Goal: Find contact information: Find contact information

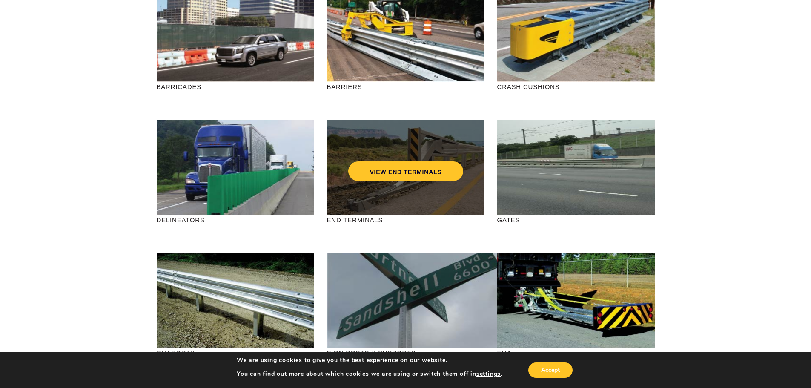
scroll to position [213, 0]
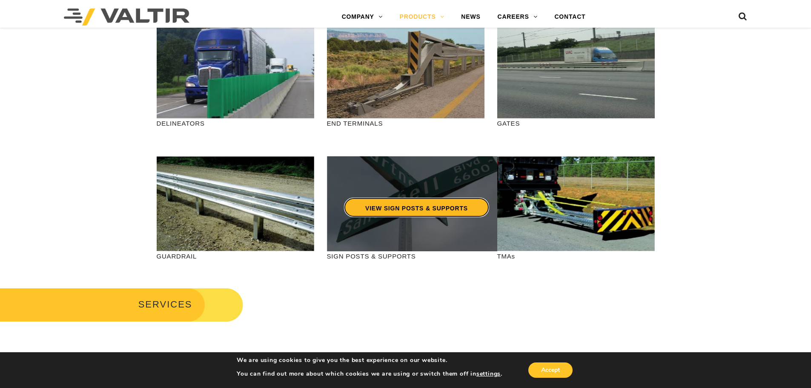
click at [397, 206] on link "VIEW SIGN POSTS & SUPPORTS" at bounding box center [416, 207] width 145 height 20
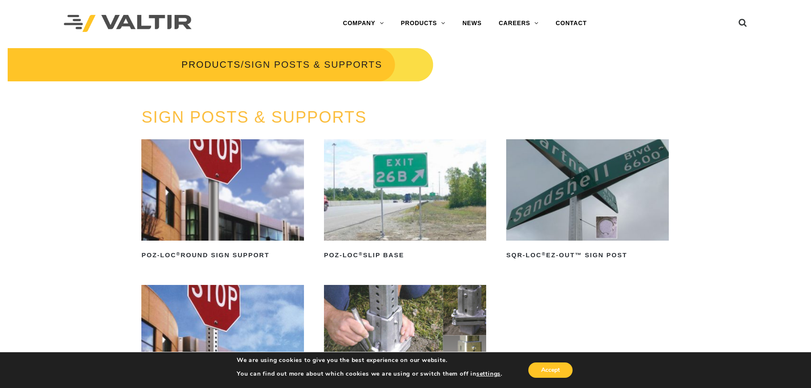
click at [489, 108] on div at bounding box center [406, 108] width 824 height 0
click at [443, 98] on div at bounding box center [240, 101] width 481 height 13
click at [259, 61] on span "SIGN POSTS & SUPPORTS" at bounding box center [313, 64] width 138 height 11
click at [497, 169] on ul "POZ-LOC ® Round Sign Support Read more POZ-LOC ® Slip Base Read more SQR-LOC ® …" at bounding box center [405, 288] width 528 height 298
click at [506, 270] on ul "POZ-LOC ® Round Sign Support Read more POZ-LOC ® Slip Base Read more SQR-LOC ® …" at bounding box center [405, 288] width 528 height 298
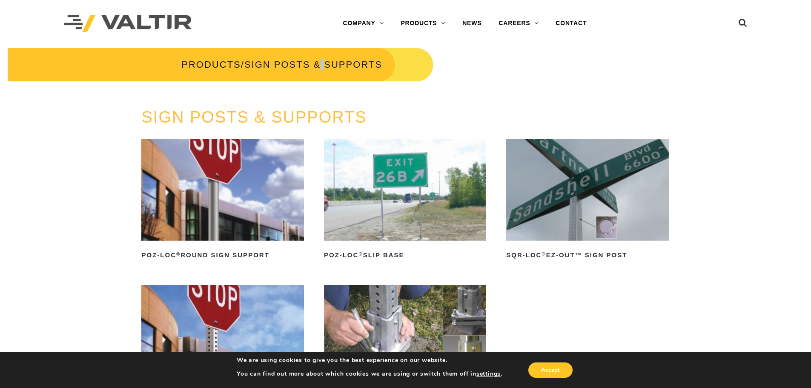
drag, startPoint x: 321, startPoint y: 64, endPoint x: 325, endPoint y: 65, distance: 4.3
click at [325, 65] on span "SIGN POSTS & SUPPORTS" at bounding box center [313, 64] width 138 height 11
click at [444, 106] on div at bounding box center [240, 101] width 481 height 13
click at [575, 15] on link "CONTACT" at bounding box center [571, 23] width 48 height 17
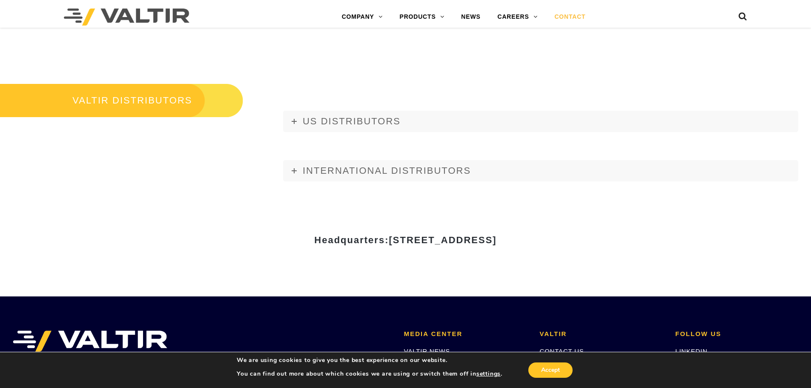
scroll to position [1022, 0]
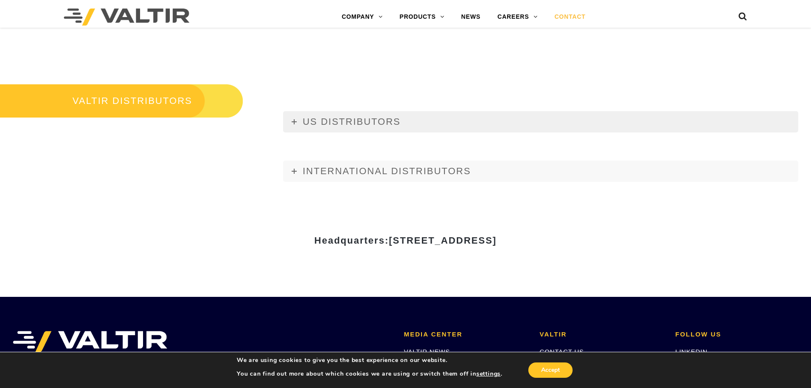
click at [319, 122] on span "US DISTRIBUTORS" at bounding box center [352, 121] width 98 height 11
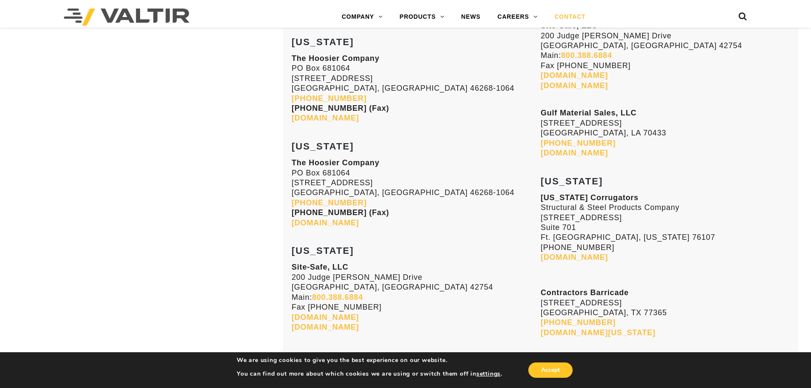
scroll to position [2724, 0]
